Goal: Share content

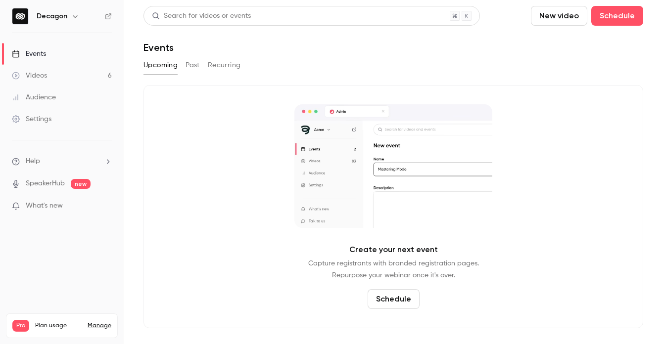
click at [194, 60] on button "Past" at bounding box center [193, 65] width 14 height 16
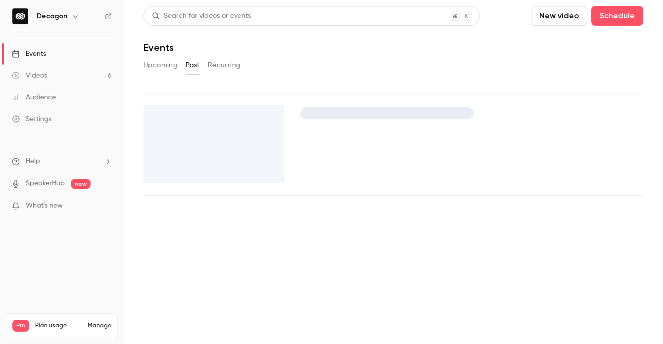
click at [56, 74] on link "Videos 6" at bounding box center [62, 76] width 124 height 22
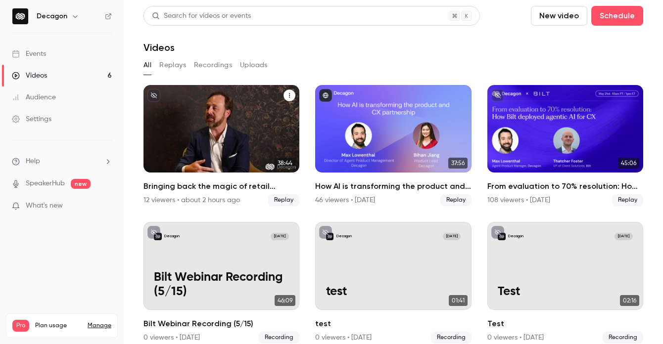
click at [226, 185] on h2 "Bringing back the magic of retail customer experience" at bounding box center [221, 187] width 156 height 12
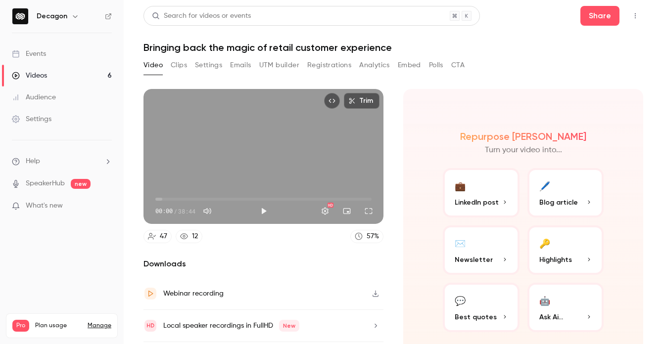
click at [601, 31] on header "Search for videos or events Share Bringing back the magic of retail customer ex…" at bounding box center [393, 29] width 500 height 47
click at [601, 19] on button "Share" at bounding box center [599, 16] width 39 height 20
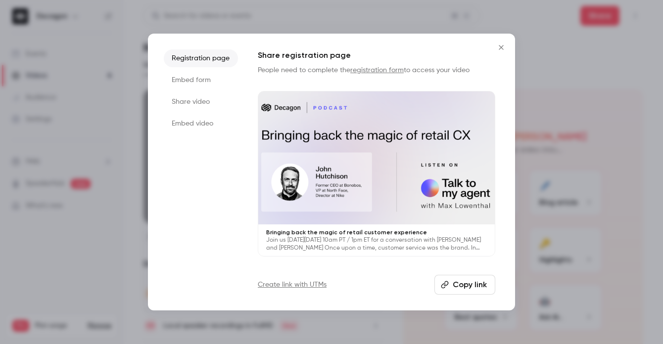
click at [204, 97] on li "Share video" at bounding box center [201, 102] width 74 height 18
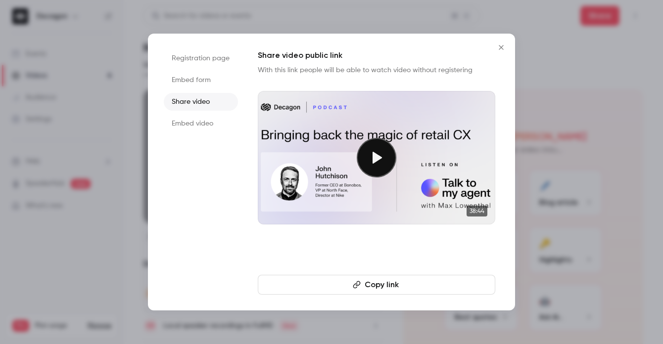
click at [344, 290] on button "Copy link" at bounding box center [376, 285] width 237 height 20
